Goal: Information Seeking & Learning: Learn about a topic

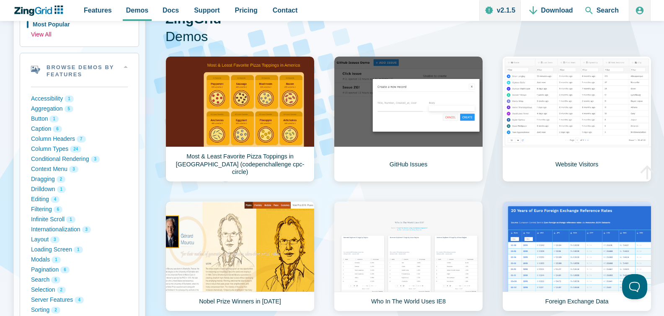
scroll to position [89, 0]
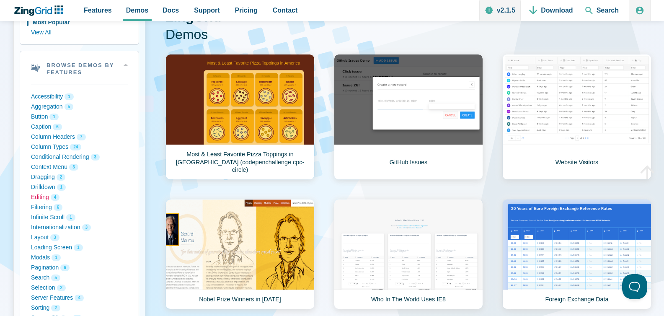
click at [45, 196] on button "Editing 4" at bounding box center [79, 197] width 97 height 10
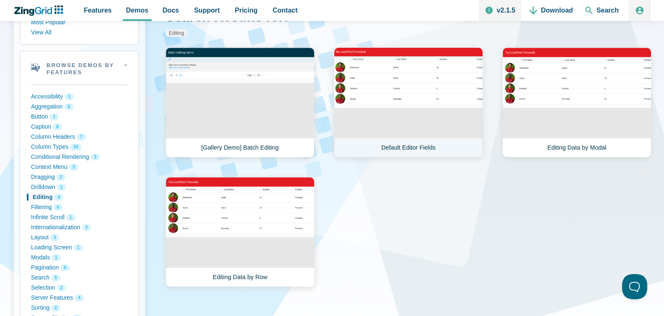
click at [409, 79] on link "Default Editor Fields" at bounding box center [408, 102] width 149 height 110
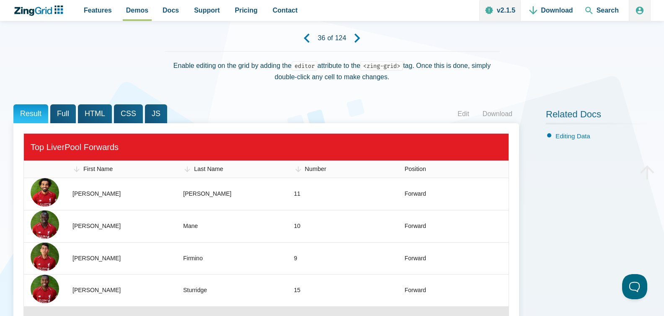
click at [443, 108] on header "Result Full HTML CSS JS Edit Download" at bounding box center [265, 113] width 505 height 19
drag, startPoint x: 305, startPoint y: 72, endPoint x: 361, endPoint y: 76, distance: 56.2
click at [361, 76] on div "Enable editing on the grid by adding the editor attribute to the <zing-grid> ta…" at bounding box center [332, 71] width 335 height 40
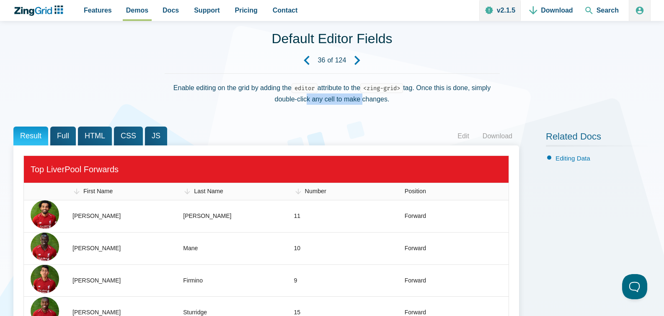
scroll to position [47, 0]
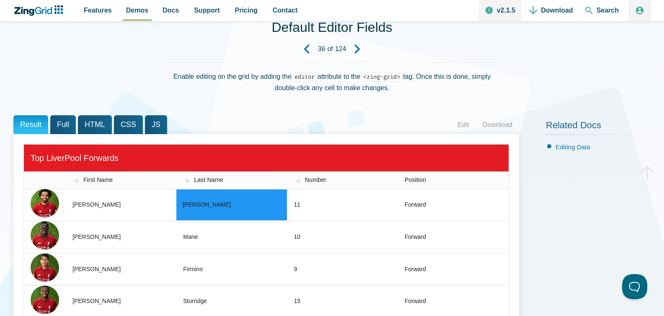
click at [388, 92] on div "Enable editing on the grid by adding the editor attribute to the <zing-grid> ta…" at bounding box center [332, 82] width 335 height 40
